Goal: Task Accomplishment & Management: Use online tool/utility

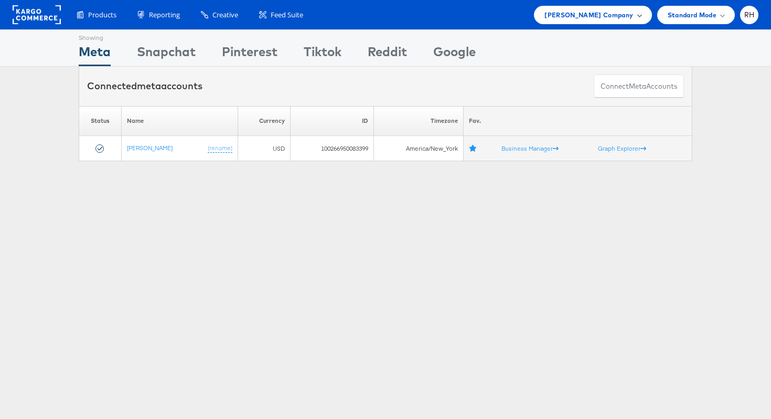
click at [570, 17] on span "[PERSON_NAME] Company" at bounding box center [589, 14] width 89 height 11
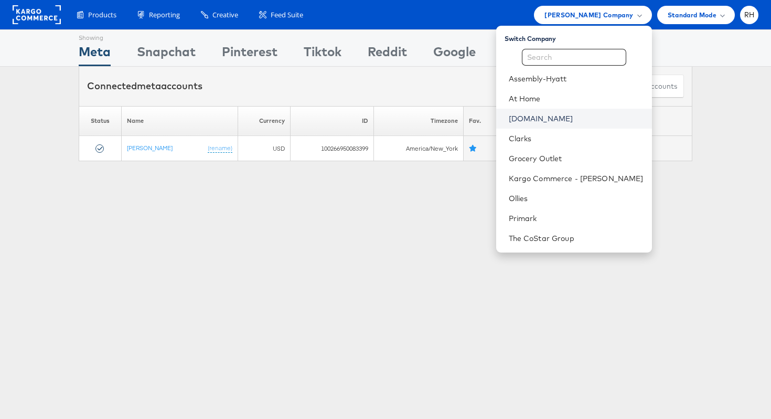
click at [560, 120] on link "[DOMAIN_NAME]" at bounding box center [576, 118] width 135 height 10
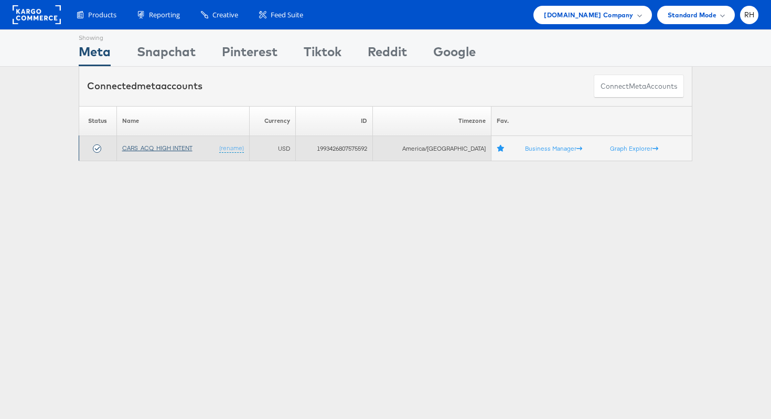
click at [173, 149] on link "CARS_ACQ_HIGH INTENT" at bounding box center [157, 148] width 70 height 8
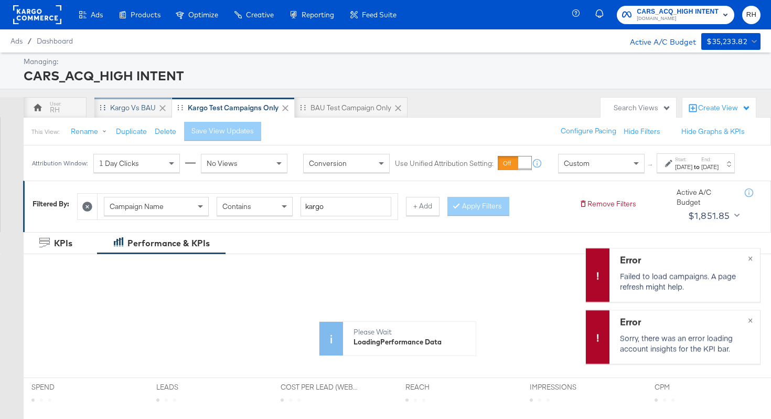
click at [126, 109] on div "Kargo vs BAU" at bounding box center [133, 108] width 46 height 10
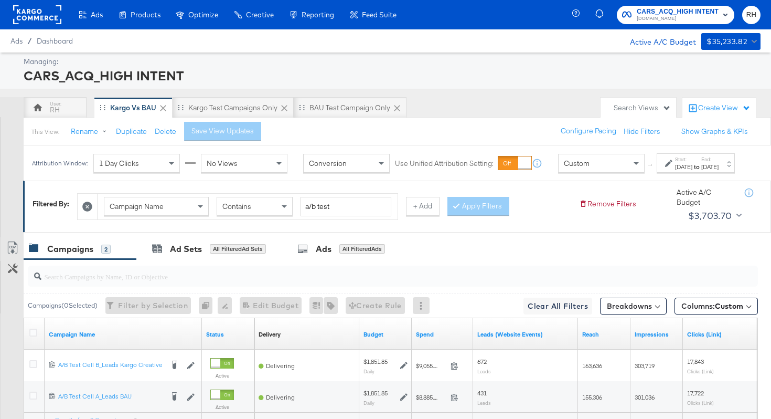
click at [676, 171] on div "[DATE]" at bounding box center [683, 167] width 17 height 8
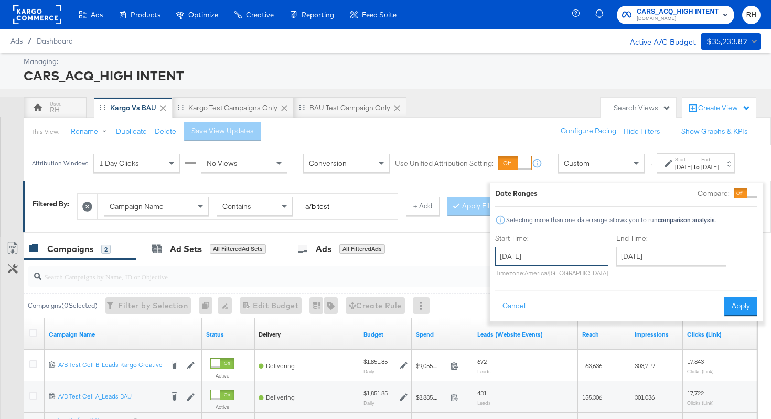
click at [555, 248] on input "[DATE]" at bounding box center [551, 256] width 113 height 19
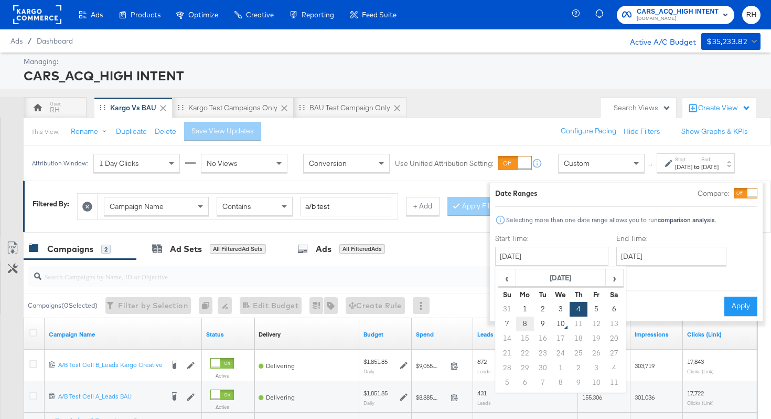
click at [516, 324] on td "8" at bounding box center [525, 323] width 18 height 15
type input "[DATE]"
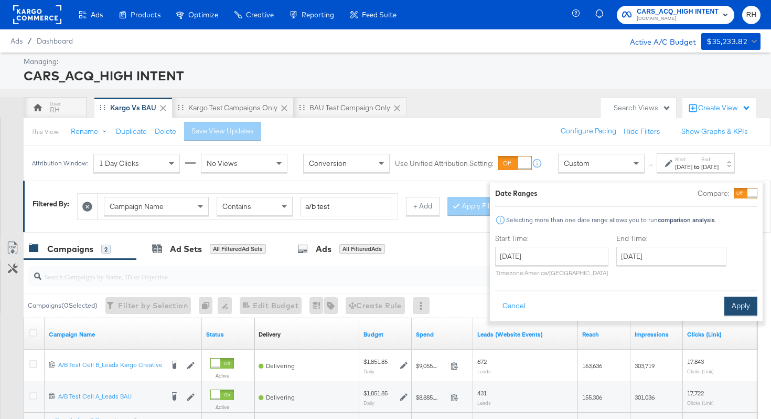
click at [725, 306] on button "Apply" at bounding box center [741, 306] width 33 height 19
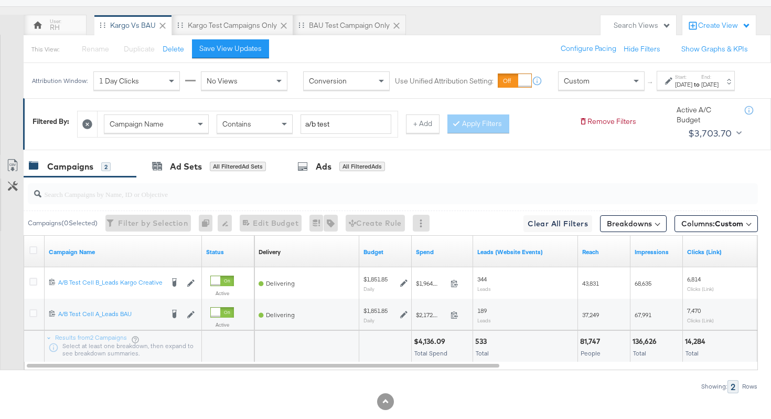
scroll to position [112, 0]
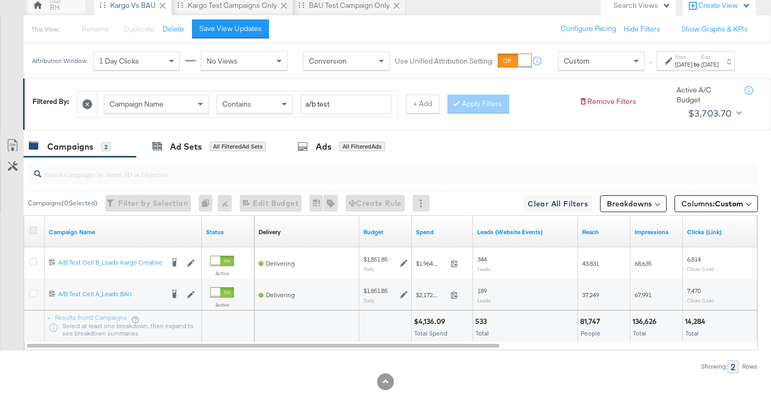
click at [32, 228] on icon at bounding box center [33, 230] width 8 height 8
click at [0, 0] on input "checkbox" at bounding box center [0, 0] width 0 height 0
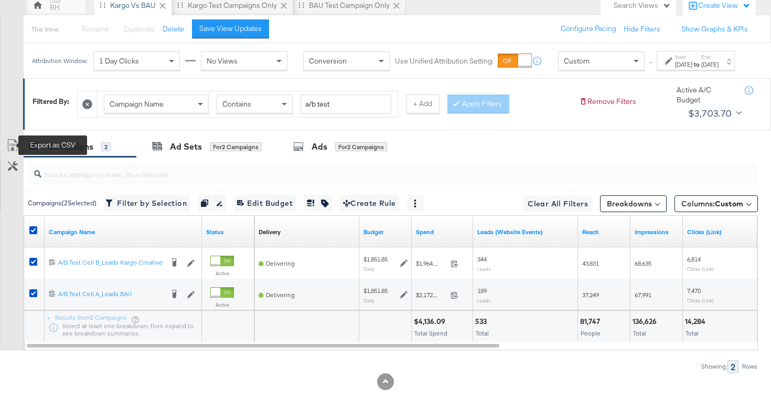
click at [16, 143] on icon at bounding box center [12, 145] width 13 height 13
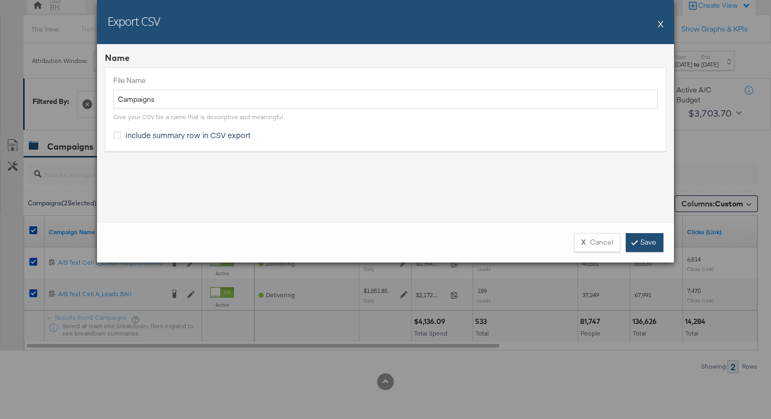
click at [647, 242] on link "Save" at bounding box center [645, 242] width 38 height 19
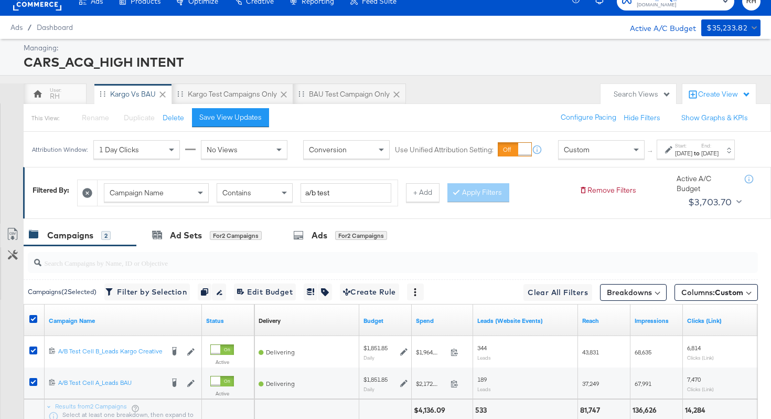
scroll to position [0, 0]
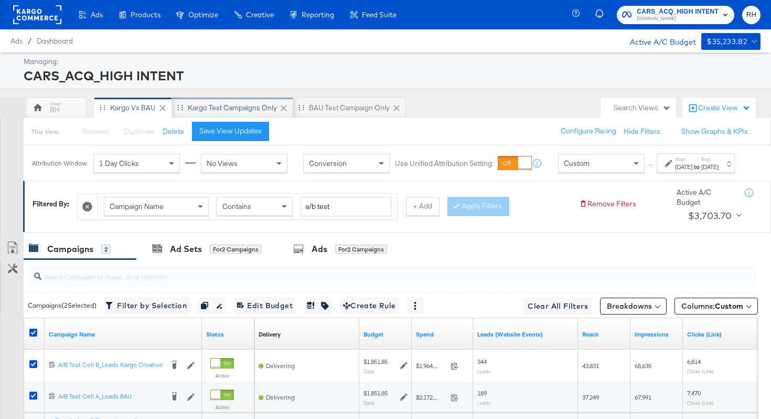
click at [198, 109] on div "Kargo test campaigns only" at bounding box center [232, 108] width 89 height 10
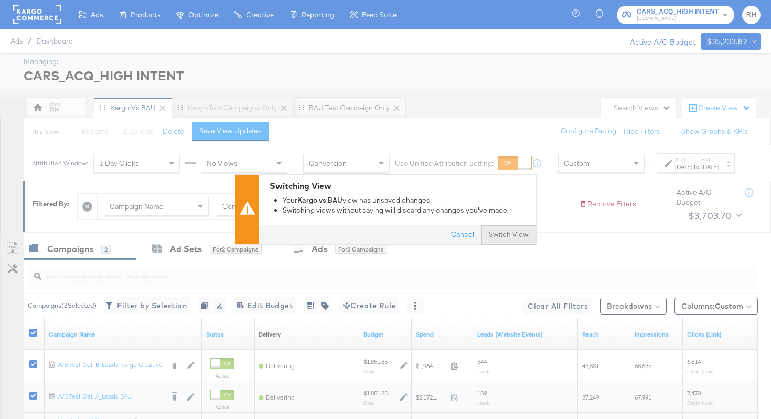
click at [496, 235] on button "Switch View" at bounding box center [509, 235] width 55 height 19
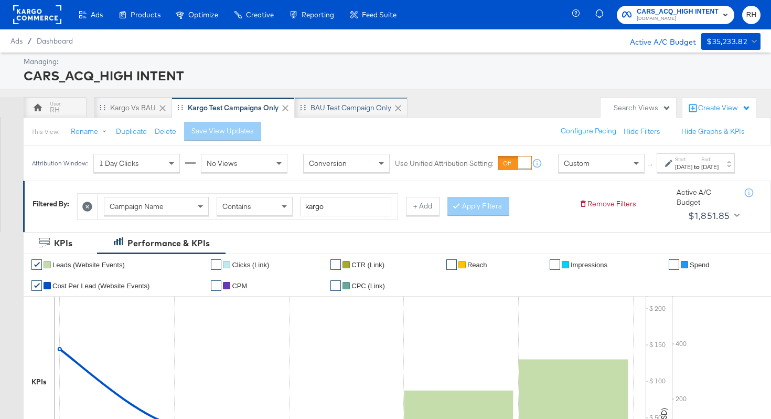
click at [350, 111] on div "BAU Test campaign only" at bounding box center [351, 108] width 81 height 10
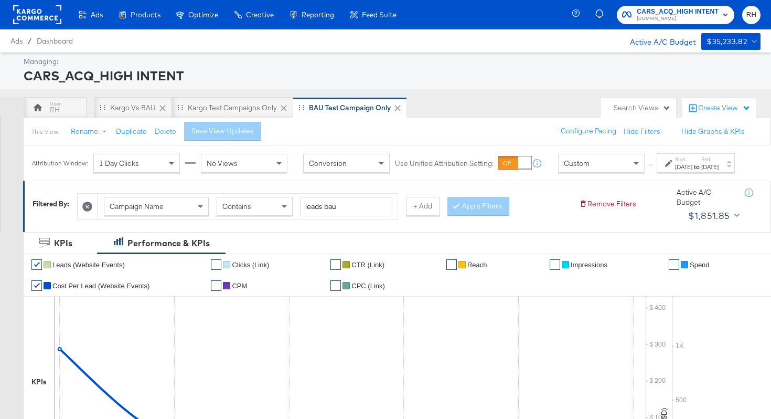
click at [675, 171] on div "[DATE]" at bounding box center [683, 167] width 17 height 8
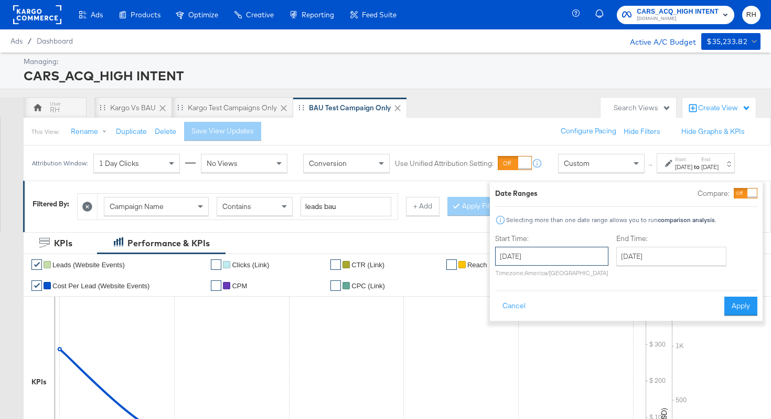
click at [551, 253] on input "[DATE]" at bounding box center [551, 256] width 113 height 19
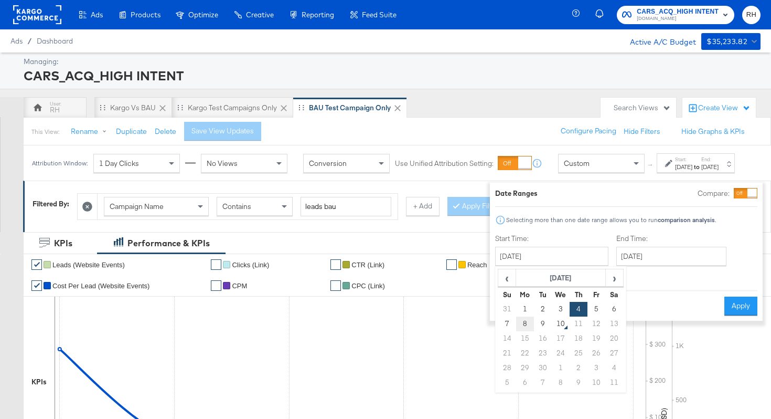
click at [516, 322] on td "8" at bounding box center [525, 323] width 18 height 15
type input "[DATE]"
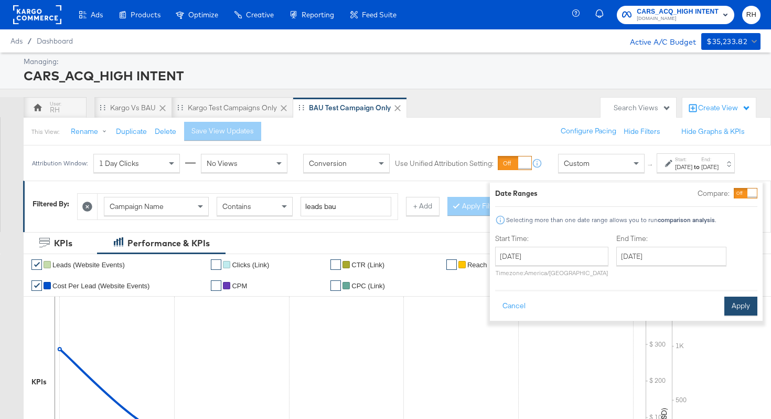
click at [725, 307] on button "Apply" at bounding box center [741, 306] width 33 height 19
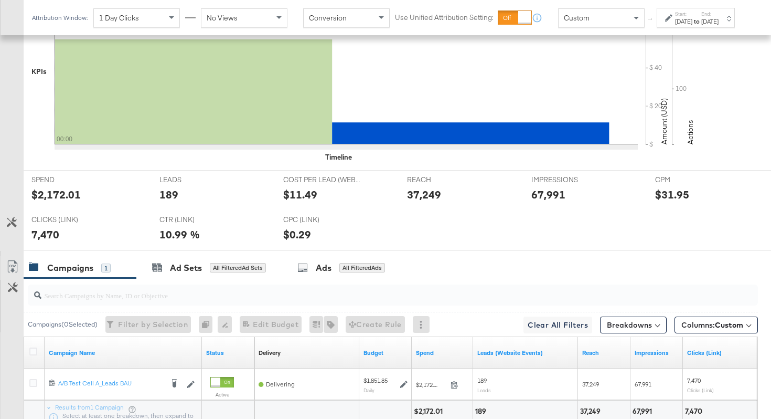
scroll to position [399, 0]
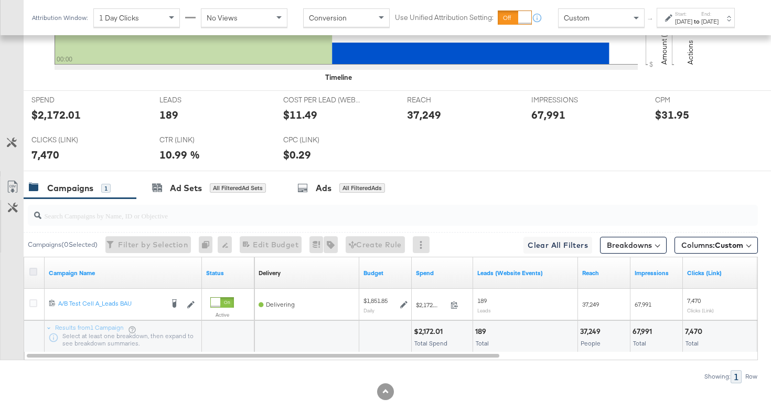
click at [35, 269] on icon at bounding box center [33, 272] width 8 height 8
click at [0, 0] on input "checkbox" at bounding box center [0, 0] width 0 height 0
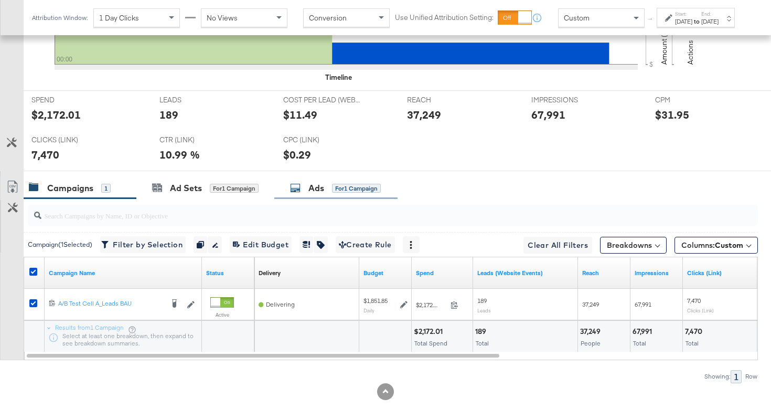
click at [319, 186] on div "Ads" at bounding box center [317, 188] width 16 height 12
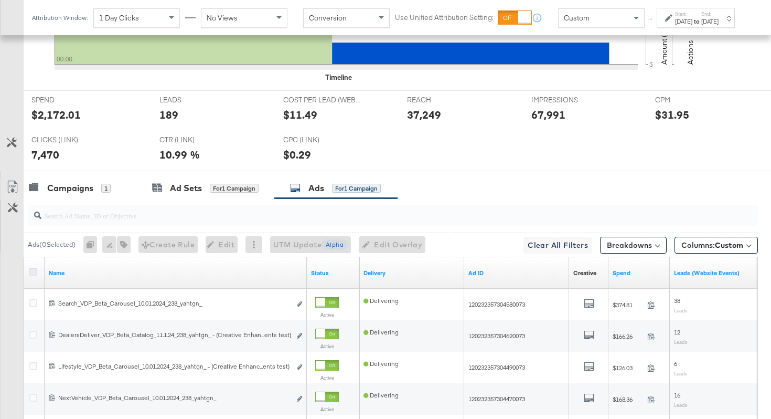
click at [33, 272] on icon at bounding box center [33, 272] width 8 height 8
click at [0, 0] on input "checkbox" at bounding box center [0, 0] width 0 height 0
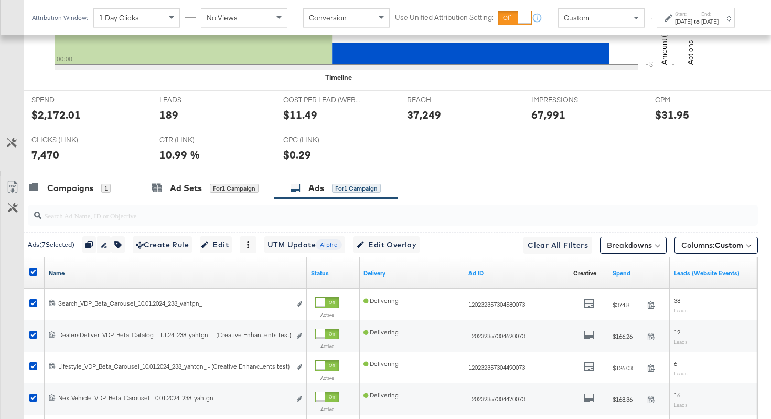
click at [87, 272] on link "Name" at bounding box center [176, 273] width 254 height 8
click at [87, 272] on link "Name ↓" at bounding box center [176, 273] width 254 height 8
click at [10, 183] on icon at bounding box center [12, 187] width 13 height 13
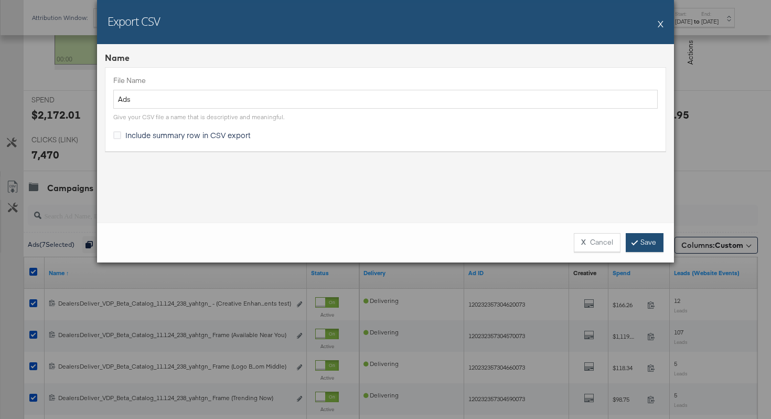
click at [641, 241] on link "Save" at bounding box center [645, 242] width 38 height 19
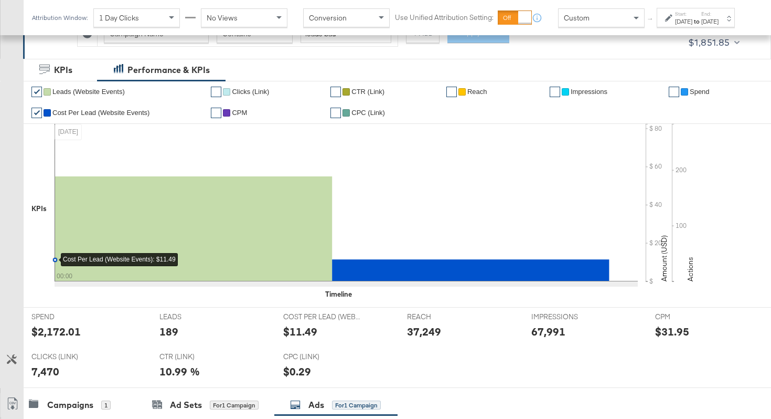
scroll to position [0, 0]
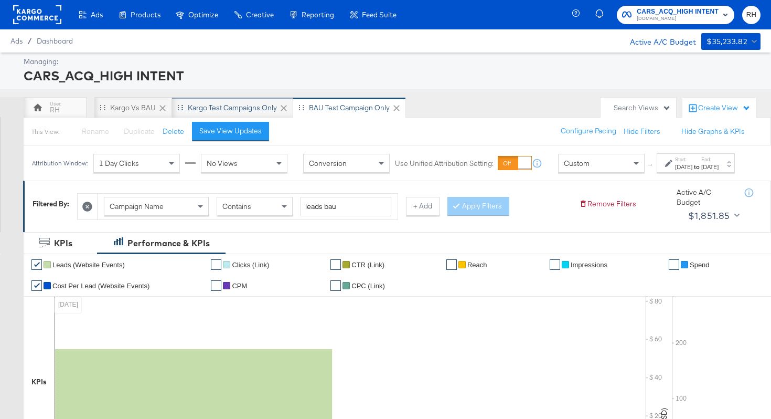
click at [224, 112] on div "Kargo test campaigns only" at bounding box center [232, 108] width 89 height 10
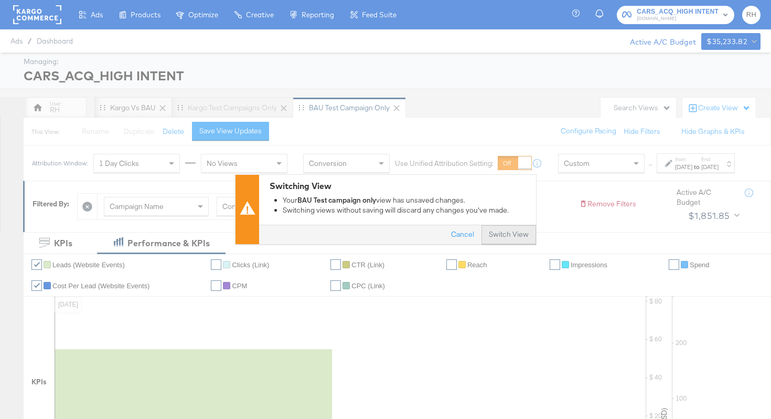
click at [502, 238] on button "Switch View" at bounding box center [509, 235] width 55 height 19
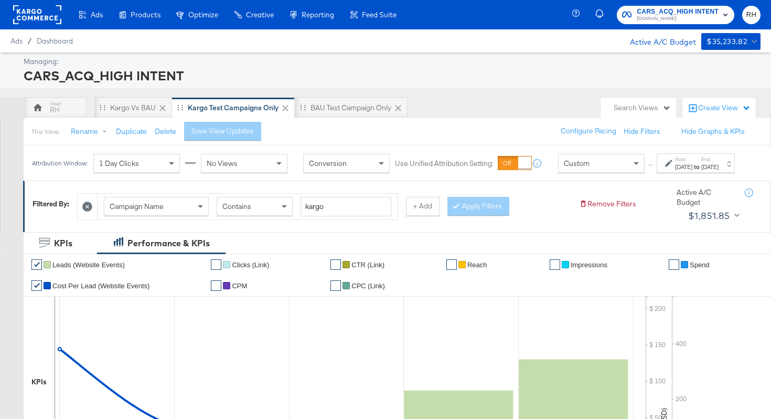
click at [675, 171] on div "[DATE]" at bounding box center [683, 167] width 17 height 8
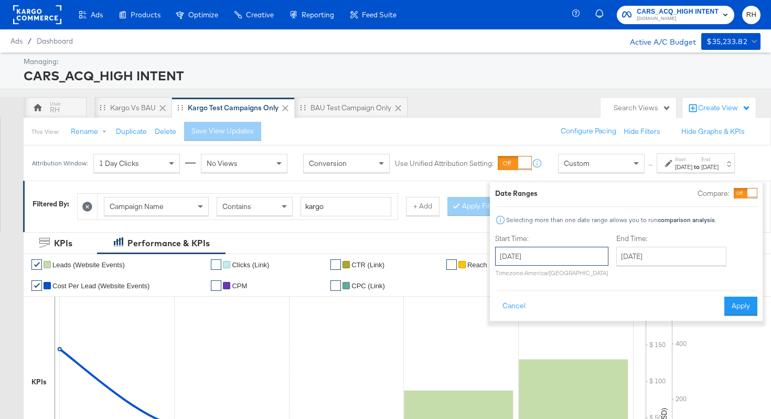
click at [562, 253] on input "[DATE]" at bounding box center [551, 256] width 113 height 19
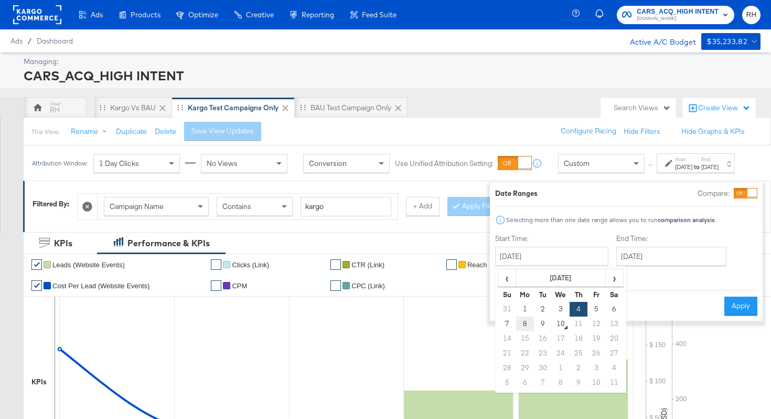
click at [517, 324] on td "8" at bounding box center [525, 323] width 18 height 15
type input "[DATE]"
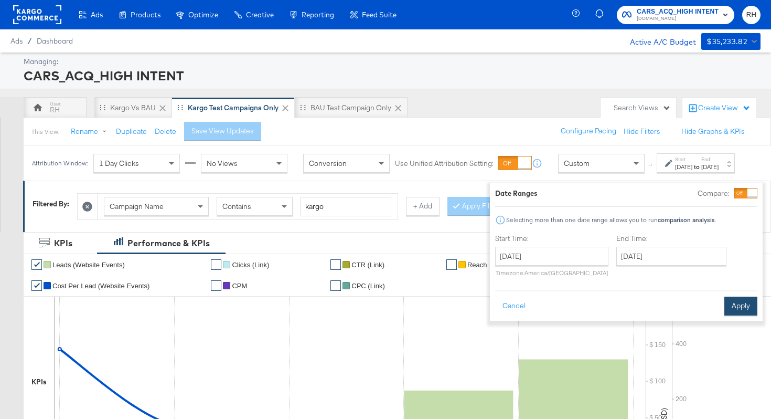
click at [725, 303] on button "Apply" at bounding box center [741, 306] width 33 height 19
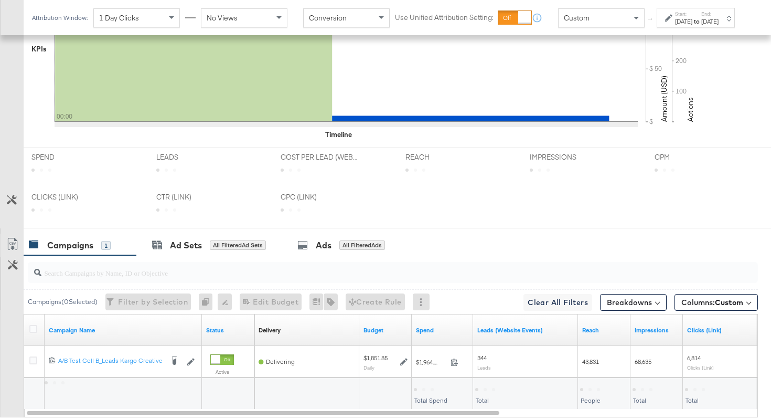
scroll to position [393, 0]
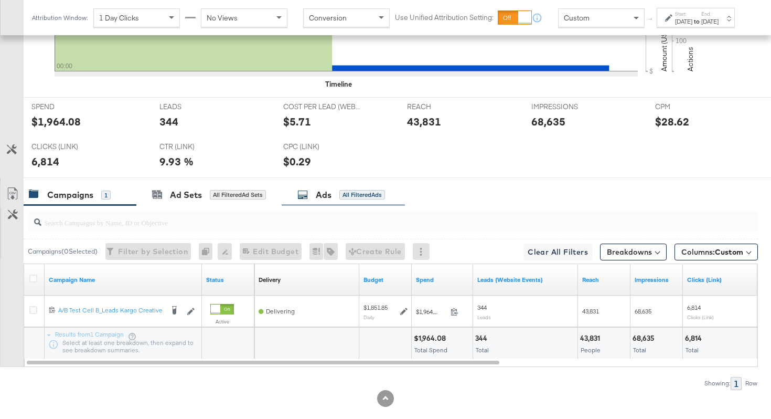
click at [351, 192] on div "All Filtered Ads" at bounding box center [363, 194] width 46 height 9
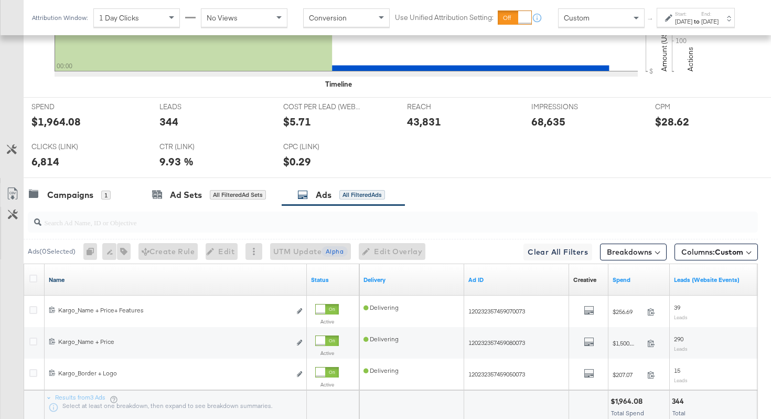
click at [141, 279] on link "Name" at bounding box center [176, 280] width 254 height 8
click at [141, 279] on link "Name ↓" at bounding box center [176, 280] width 254 height 8
click at [31, 275] on icon at bounding box center [33, 278] width 8 height 8
click at [0, 0] on input "checkbox" at bounding box center [0, 0] width 0 height 0
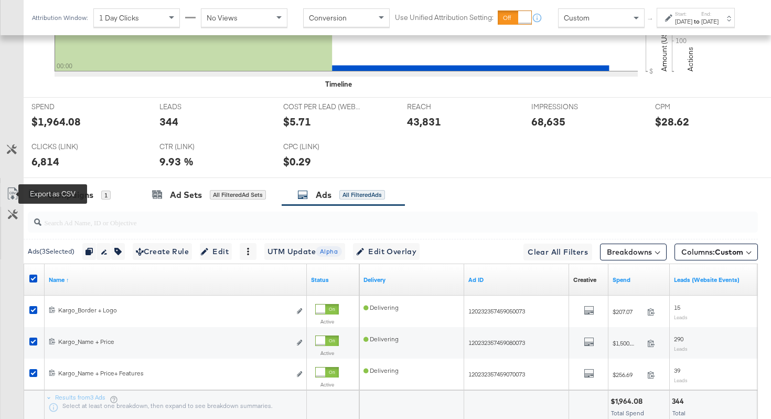
click at [10, 192] on icon at bounding box center [12, 193] width 13 height 13
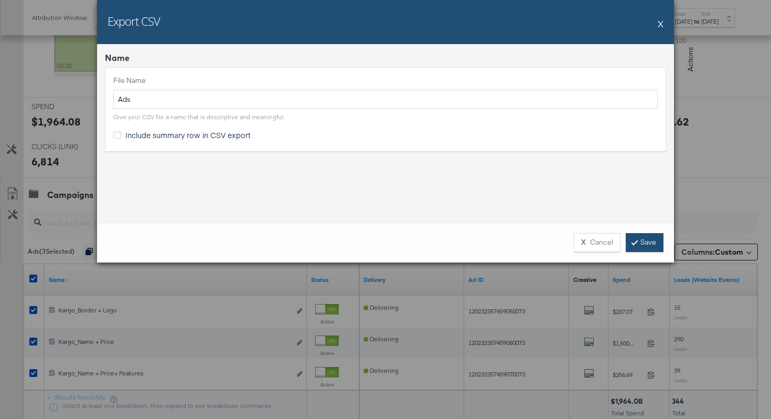
click at [636, 242] on icon at bounding box center [634, 242] width 3 height 6
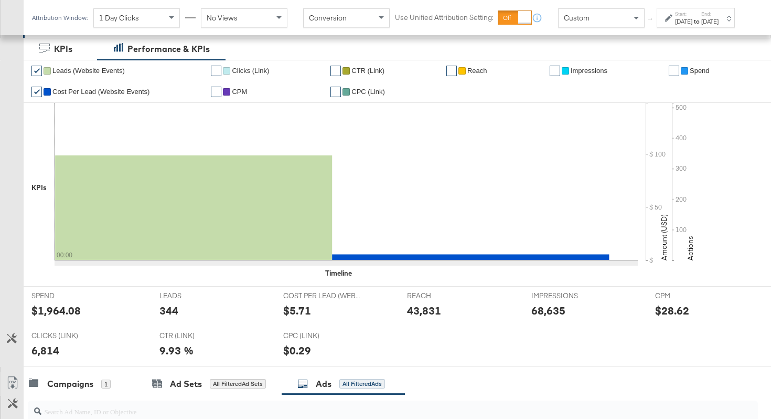
scroll to position [0, 0]
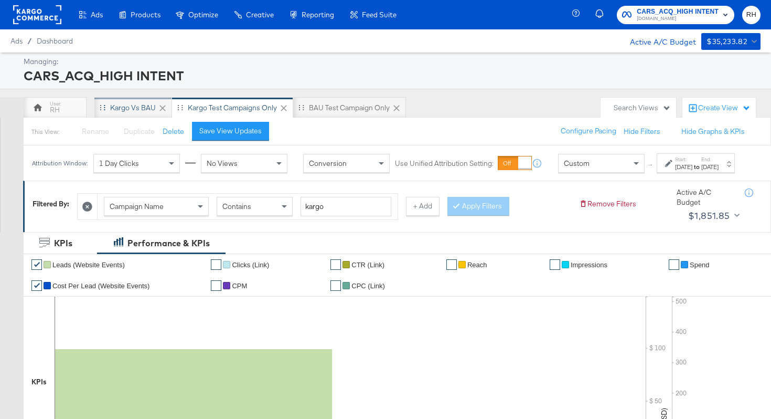
click at [107, 106] on div "Kargo vs BAU" at bounding box center [133, 107] width 78 height 21
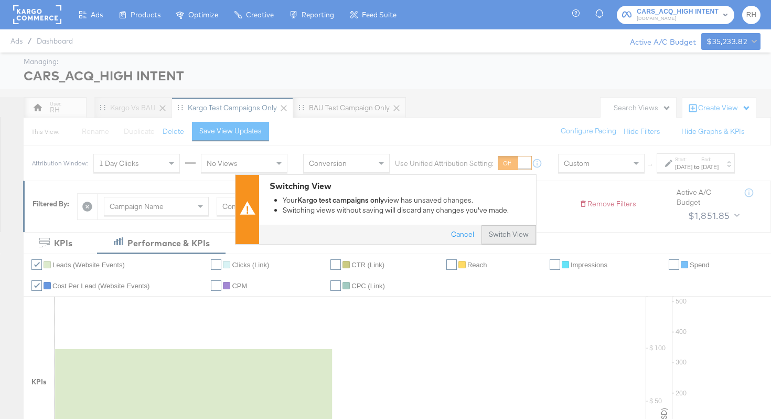
click at [513, 237] on button "Switch View" at bounding box center [509, 235] width 55 height 19
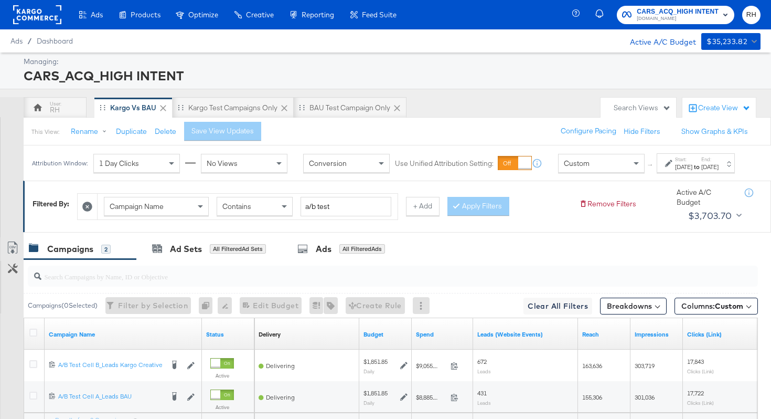
click at [712, 173] on div "Start: [DATE] to End: [DATE]" at bounding box center [696, 162] width 78 height 19
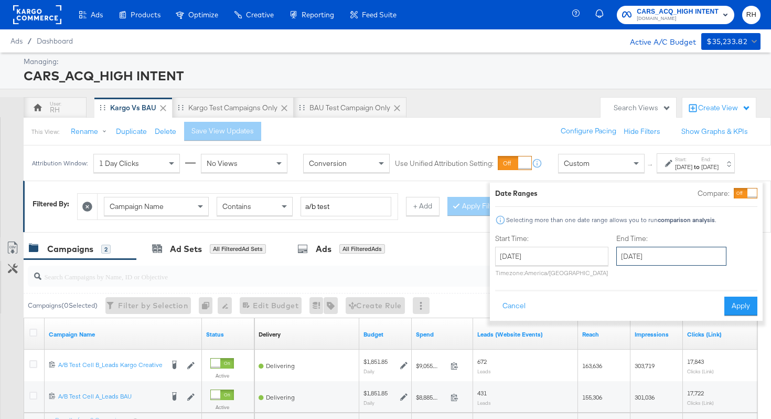
click at [652, 264] on input "[DATE]" at bounding box center [672, 256] width 110 height 19
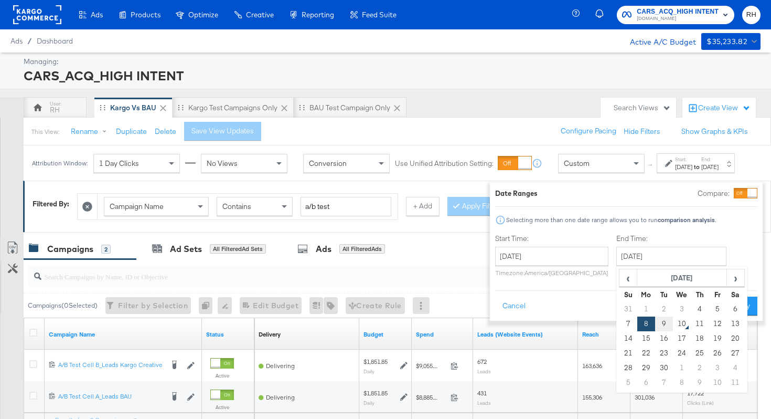
click at [655, 325] on td "9" at bounding box center [664, 323] width 18 height 15
type input "[DATE]"
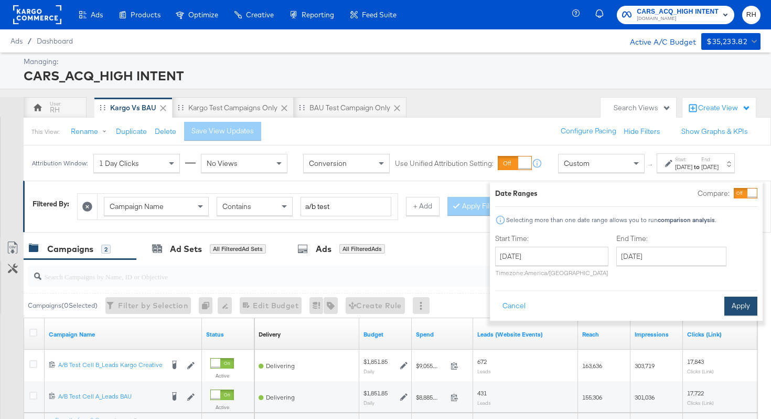
click at [735, 311] on button "Apply" at bounding box center [741, 306] width 33 height 19
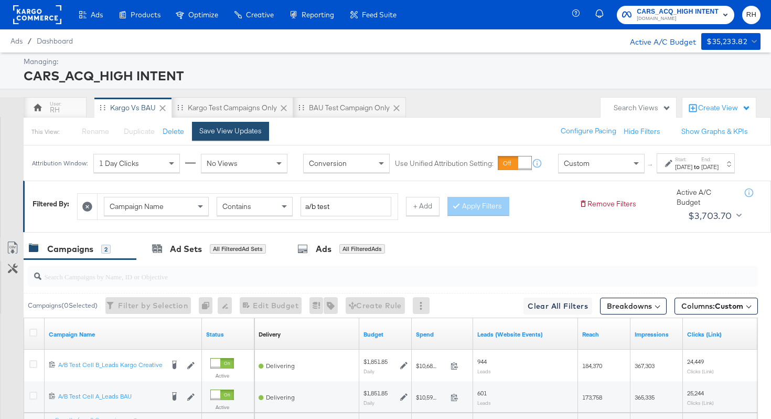
click at [252, 134] on div "Save View Updates" at bounding box center [230, 131] width 62 height 10
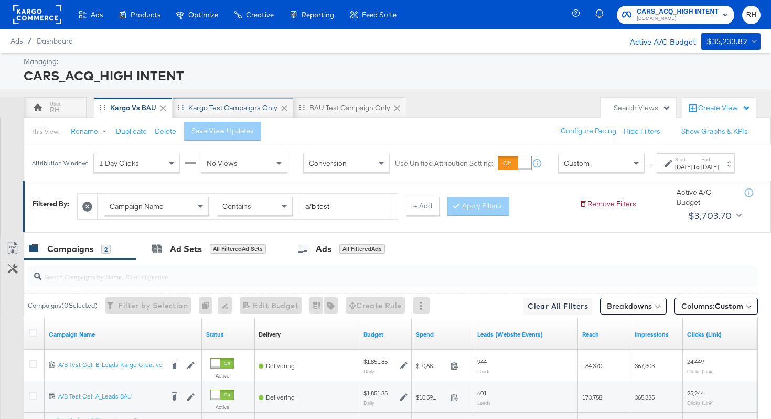
click at [226, 112] on div "Kargo test campaigns only" at bounding box center [232, 108] width 89 height 10
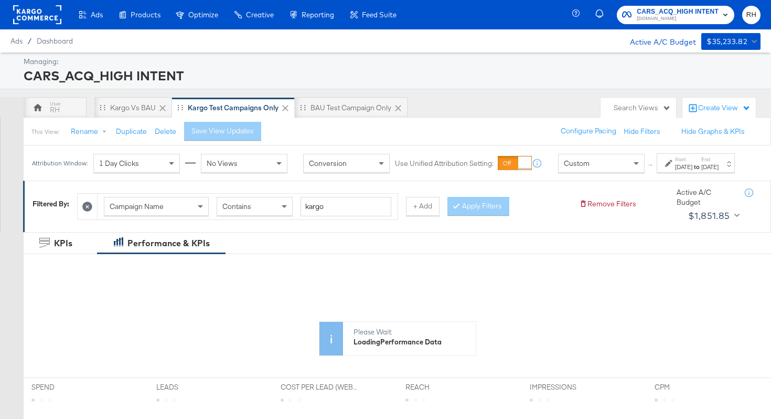
click at [714, 171] on div "[DATE]" at bounding box center [710, 167] width 17 height 8
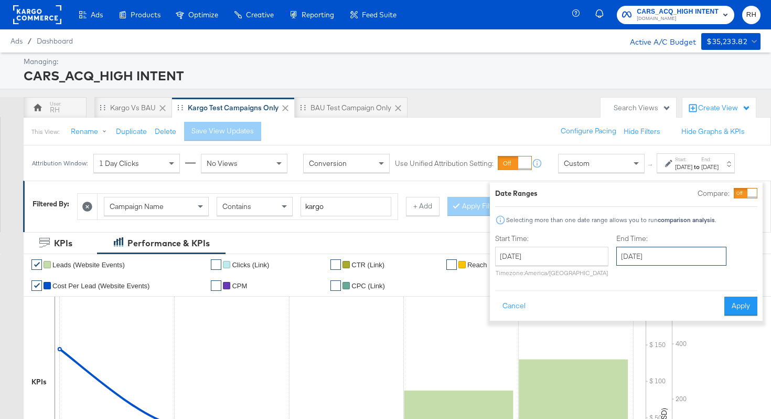
click at [617, 261] on input "[DATE]" at bounding box center [672, 256] width 110 height 19
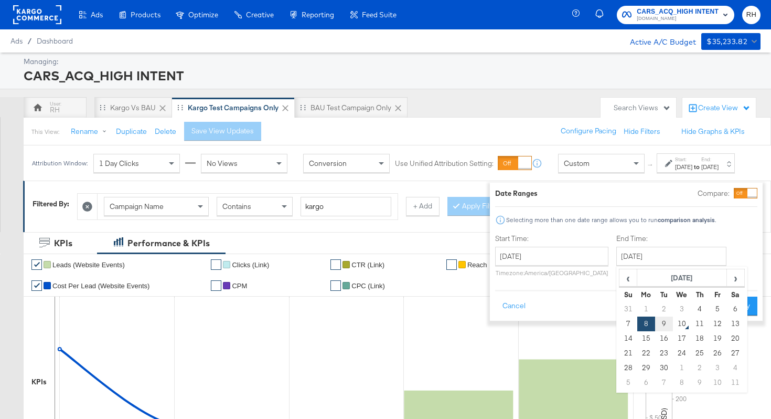
click at [655, 319] on td "9" at bounding box center [664, 323] width 18 height 15
type input "[DATE]"
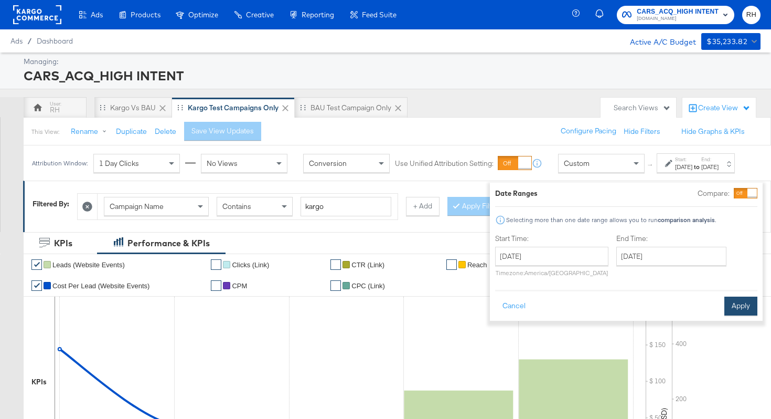
click at [727, 306] on button "Apply" at bounding box center [741, 306] width 33 height 19
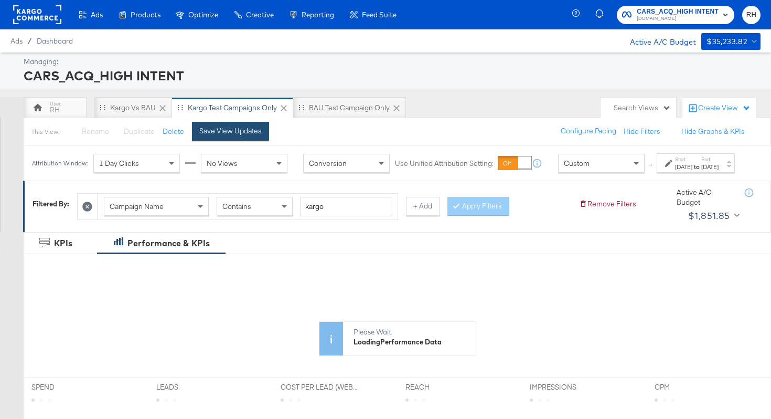
click at [228, 126] on div "Save View Updates" at bounding box center [230, 131] width 62 height 10
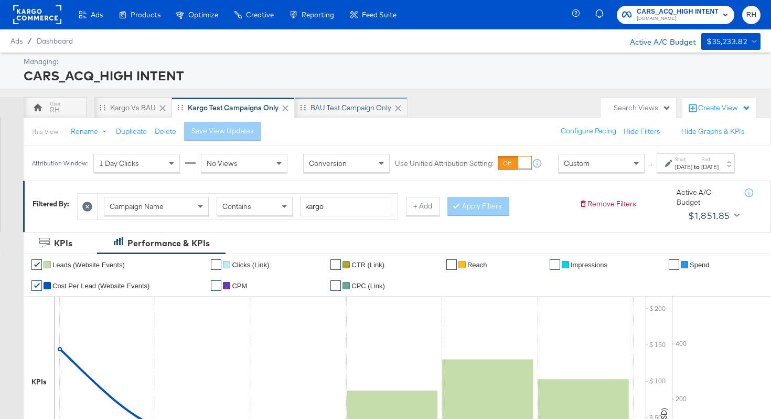
click at [334, 110] on div "BAU Test campaign only" at bounding box center [351, 108] width 81 height 10
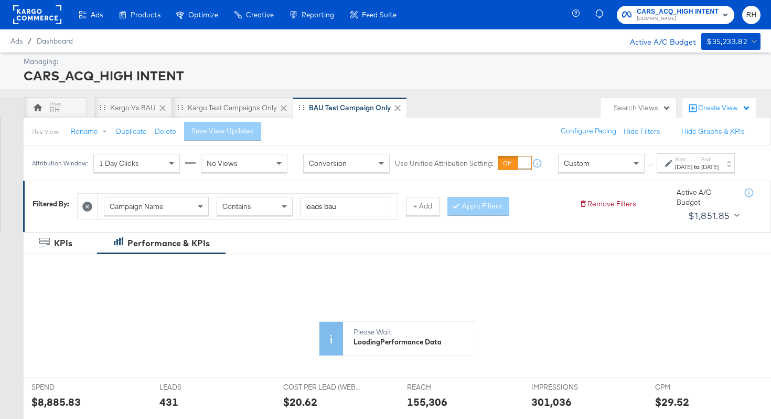
click at [715, 171] on div "[DATE]" at bounding box center [710, 167] width 17 height 8
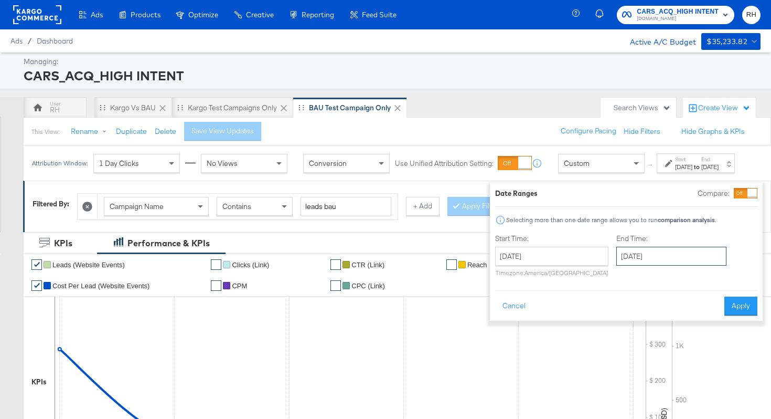
click at [648, 256] on input "[DATE]" at bounding box center [672, 256] width 110 height 19
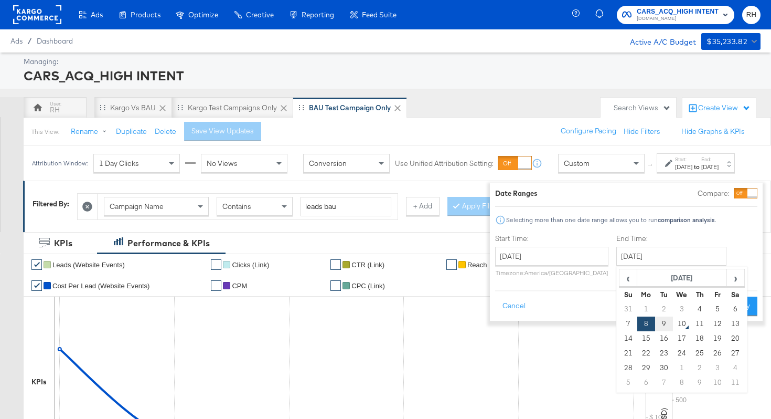
click at [655, 319] on td "9" at bounding box center [664, 323] width 18 height 15
type input "[DATE]"
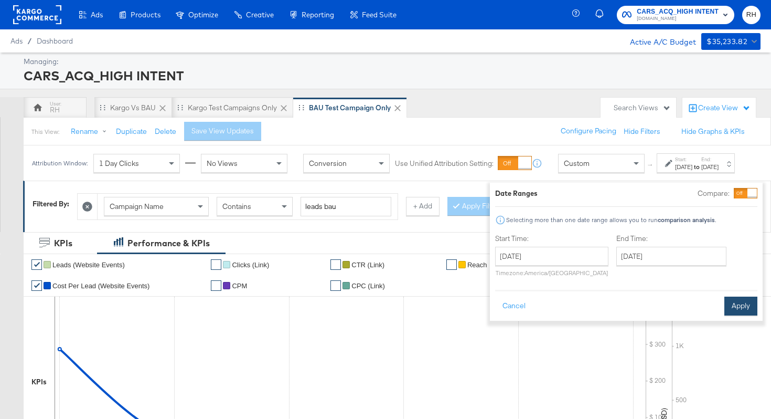
click at [740, 303] on button "Apply" at bounding box center [741, 306] width 33 height 19
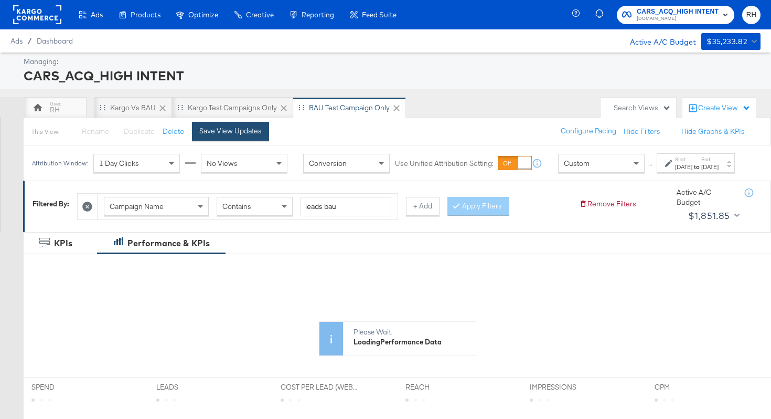
click at [260, 139] on button "Save View Updates" at bounding box center [230, 131] width 77 height 19
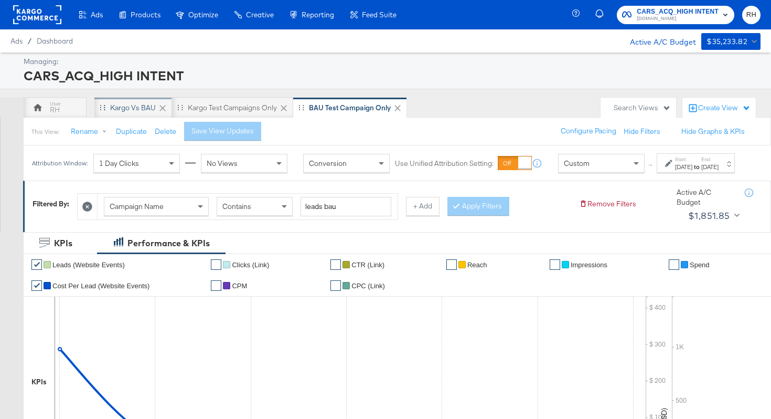
click at [121, 105] on div "Kargo vs BAU" at bounding box center [133, 108] width 46 height 10
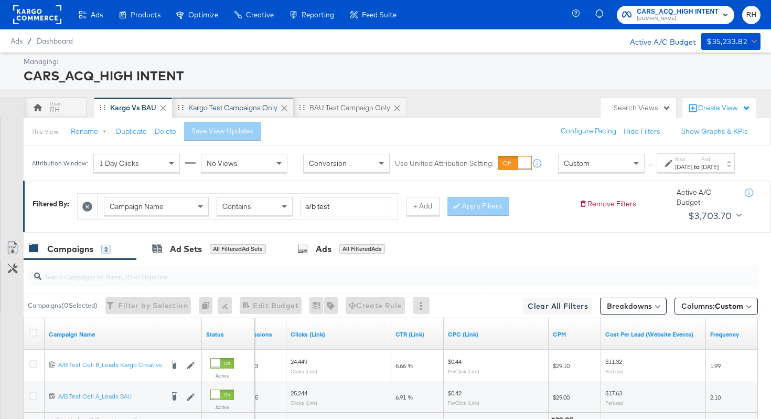
click at [205, 109] on div "Kargo test campaigns only" at bounding box center [232, 108] width 89 height 10
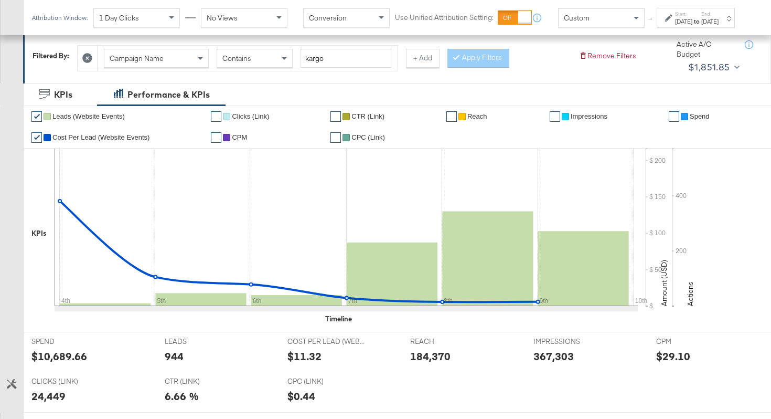
scroll to position [151, 0]
